Goal: Task Accomplishment & Management: Manage account settings

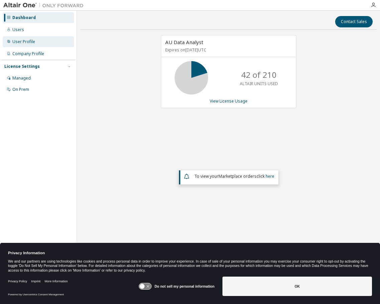
click at [16, 46] on div "User Profile" at bounding box center [38, 41] width 71 height 11
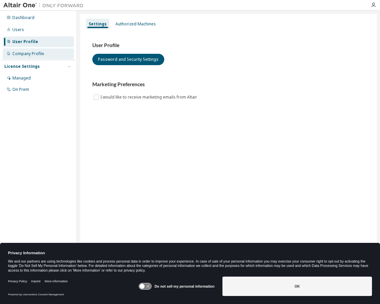
click at [31, 54] on div "Company Profile" at bounding box center [28, 53] width 32 height 5
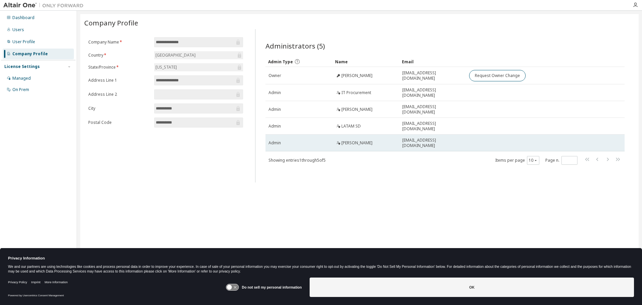
click at [334, 143] on td "[PERSON_NAME]" at bounding box center [366, 143] width 67 height 17
click at [380, 136] on td "[EMAIL_ADDRESS][DOMAIN_NAME]" at bounding box center [433, 143] width 67 height 17
click at [380, 141] on span "[EMAIL_ADDRESS][DOMAIN_NAME]" at bounding box center [433, 143] width 61 height 11
